Goal: Information Seeking & Learning: Learn about a topic

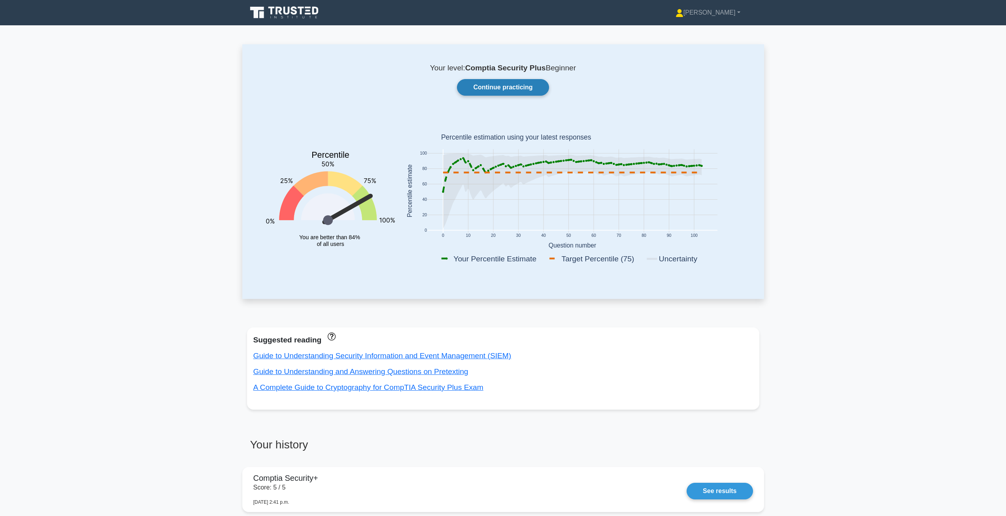
click at [534, 89] on link "Continue practicing" at bounding box center [503, 87] width 92 height 17
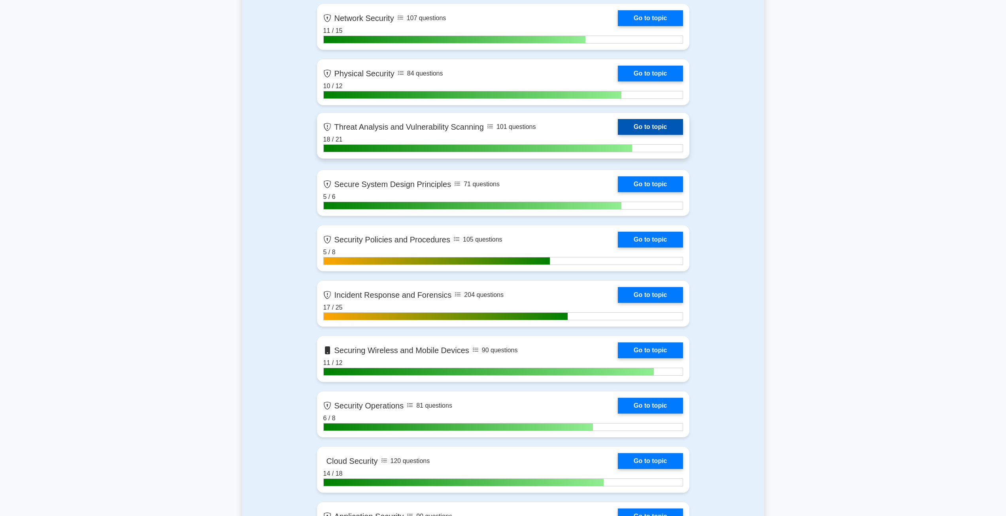
scroll to position [553, 0]
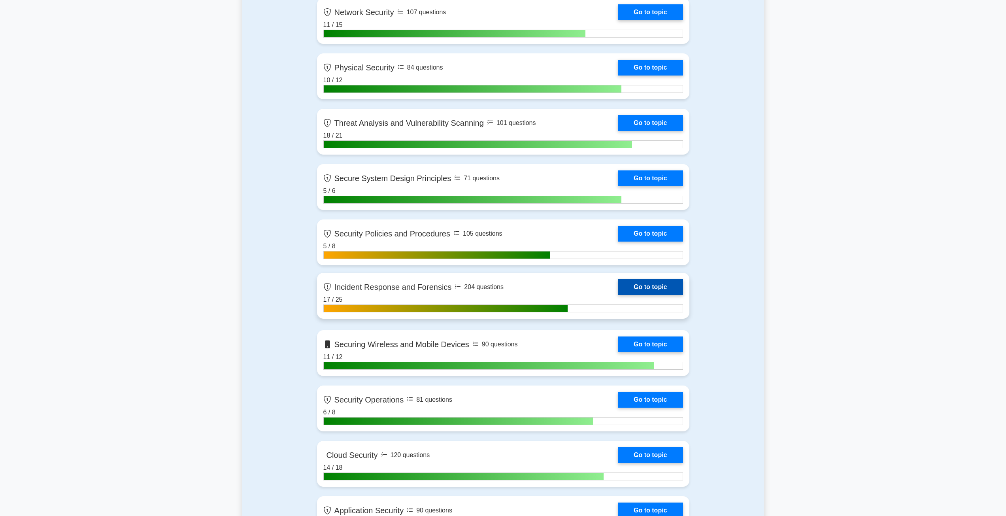
click at [653, 292] on link "Go to topic" at bounding box center [650, 287] width 65 height 16
